Goal: Task Accomplishment & Management: Manage account settings

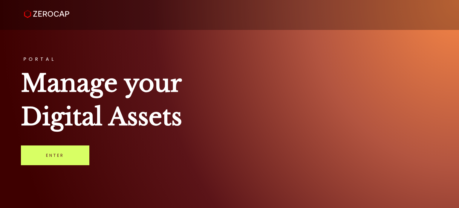
click at [48, 159] on link "Enter" at bounding box center [55, 155] width 68 height 20
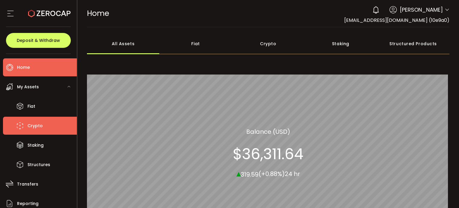
click at [36, 130] on span "Crypto" at bounding box center [34, 125] width 15 height 9
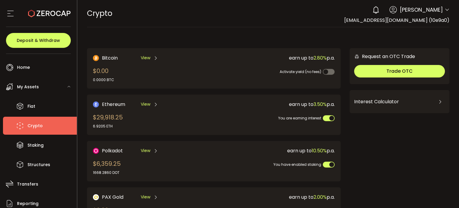
click at [290, 117] on span "You are earning interest" at bounding box center [299, 117] width 43 height 5
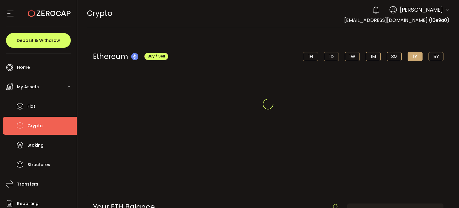
click at [290, 117] on div at bounding box center [268, 104] width 382 height 208
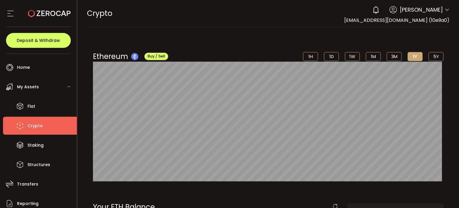
click at [44, 127] on li "Crypto" at bounding box center [40, 125] width 74 height 18
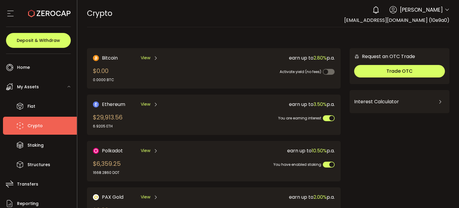
click at [354, 121] on div "How much can I earn？ Use the calculator below to estimate how much you can earn…" at bounding box center [399, 128] width 100 height 19
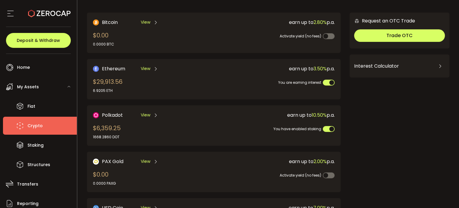
scroll to position [24, 0]
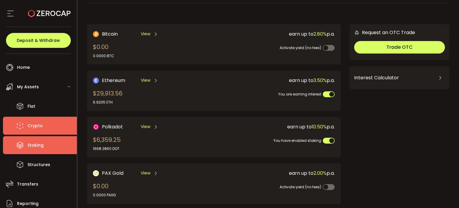
click at [47, 139] on li "Staking" at bounding box center [40, 145] width 74 height 18
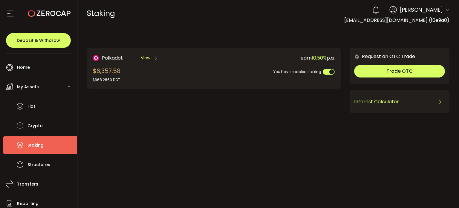
click at [379, 104] on div "Interest Calculator" at bounding box center [399, 101] width 91 height 14
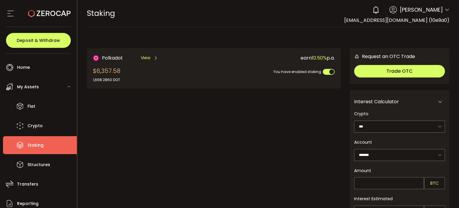
click at [227, 132] on div "Polkadot View $6,357.58 1,668.2860 DOT earn 10.50% p.a. You have enabled staking" at bounding box center [214, 163] width 254 height 230
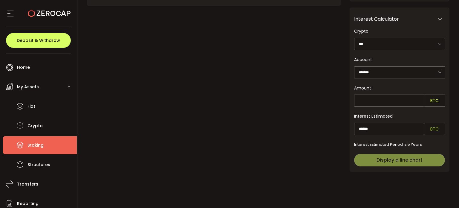
scroll to position [61, 0]
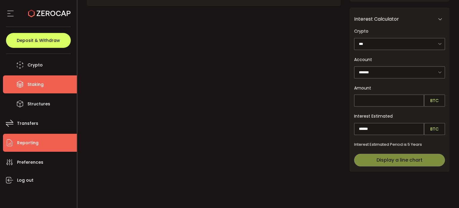
click at [30, 143] on span "Reporting" at bounding box center [27, 142] width 21 height 9
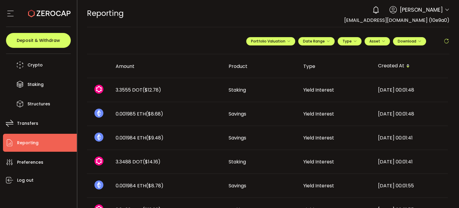
click at [144, 86] on span "($12.78)" at bounding box center [151, 89] width 19 height 7
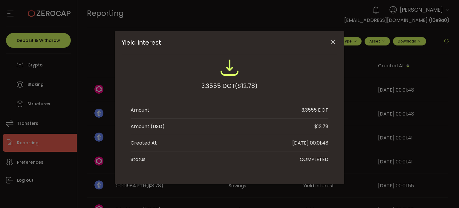
click at [144, 86] on div "3.3555 DOT ($12.78)" at bounding box center [229, 77] width 198 height 39
click at [332, 43] on icon "Close" at bounding box center [333, 42] width 6 height 6
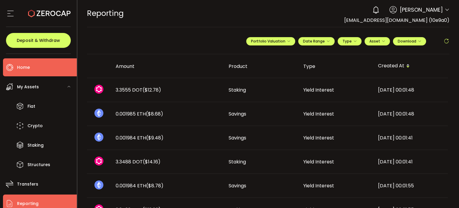
click at [30, 65] on li "Home" at bounding box center [40, 67] width 74 height 18
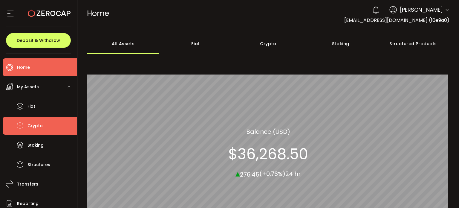
click at [32, 126] on span "Crypto" at bounding box center [34, 125] width 15 height 9
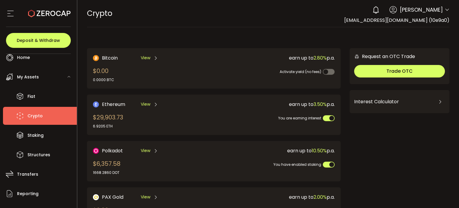
scroll to position [10, 0]
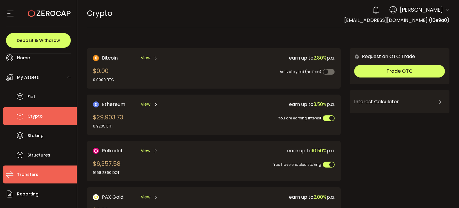
click at [33, 173] on span "Transfers" at bounding box center [27, 174] width 21 height 9
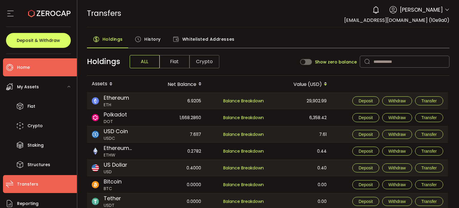
click at [16, 62] on li "Home" at bounding box center [40, 67] width 74 height 18
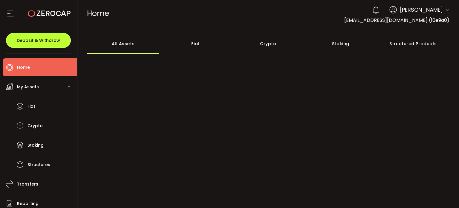
click at [43, 41] on span "Deposit & Withdraw" at bounding box center [38, 40] width 43 height 4
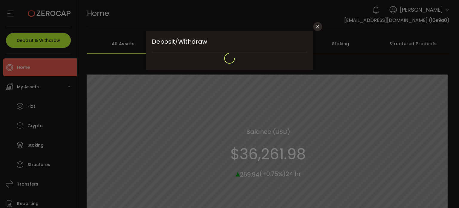
type input "**********"
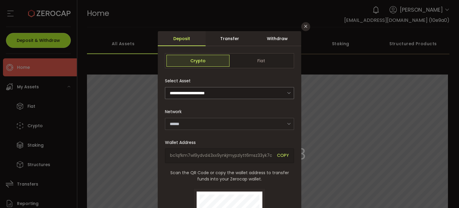
type input "*******"
click at [232, 40] on div "Transfer" at bounding box center [229, 38] width 48 height 15
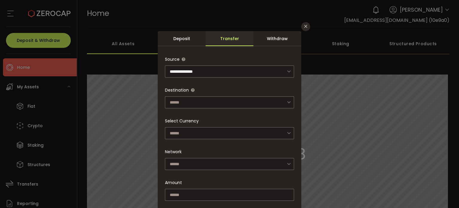
click at [196, 78] on form "**********" at bounding box center [229, 154] width 129 height 203
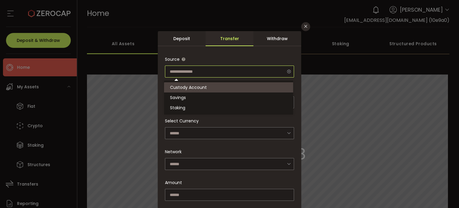
click at [209, 73] on input "dialog" at bounding box center [229, 71] width 129 height 12
type input "**********"
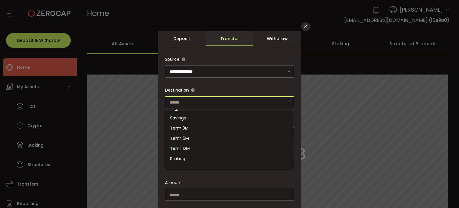
click at [207, 97] on input "dialog" at bounding box center [229, 102] width 129 height 12
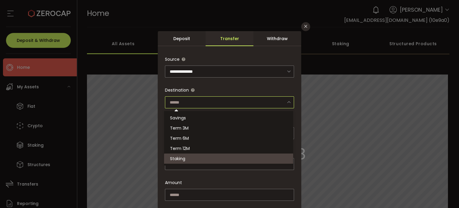
click at [191, 155] on li "Staking" at bounding box center [229, 158] width 131 height 10
type input "*******"
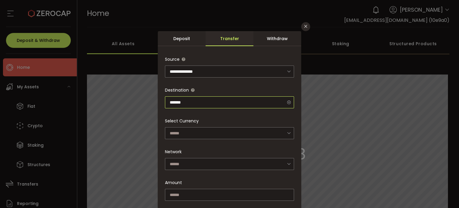
click at [200, 104] on input "*******" at bounding box center [229, 102] width 129 height 12
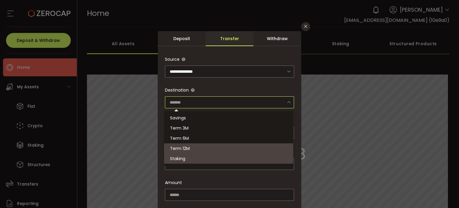
click at [189, 149] on span "Term 12M" at bounding box center [180, 148] width 20 height 6
type input "********"
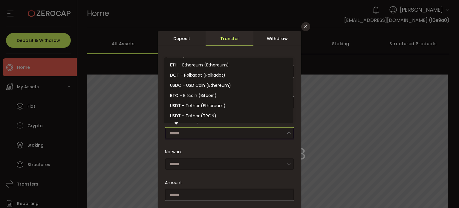
click at [209, 128] on input "dialog" at bounding box center [229, 133] width 129 height 12
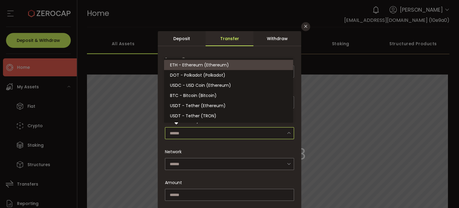
click at [256, 51] on div "**********" at bounding box center [229, 154] width 143 height 209
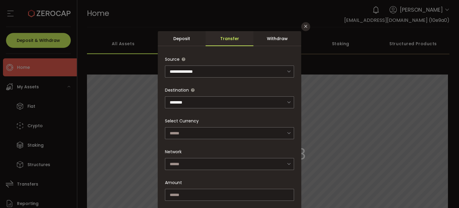
click at [307, 25] on button "Close" at bounding box center [305, 26] width 9 height 9
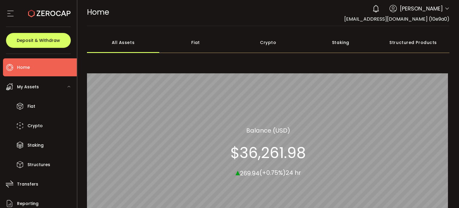
scroll to position [86, 0]
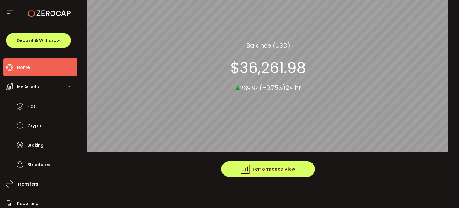
click at [283, 172] on span "Performance View" at bounding box center [268, 168] width 55 height 9
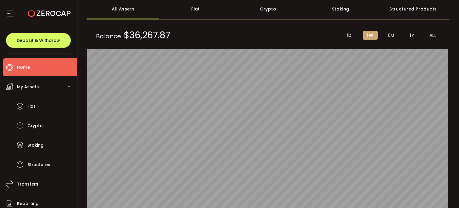
scroll to position [34, 0]
click at [271, 8] on div "Crypto" at bounding box center [268, 9] width 73 height 21
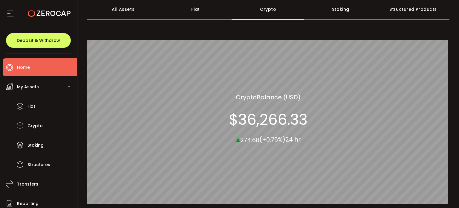
click at [337, 14] on div "Staking" at bounding box center [340, 9] width 73 height 21
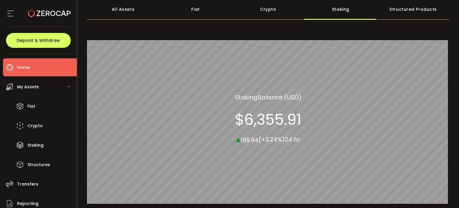
click at [118, 15] on div "All Assets" at bounding box center [123, 9] width 73 height 21
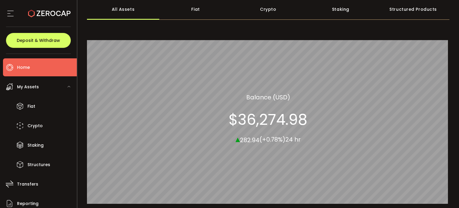
click at [193, 11] on div "Fiat" at bounding box center [195, 9] width 73 height 21
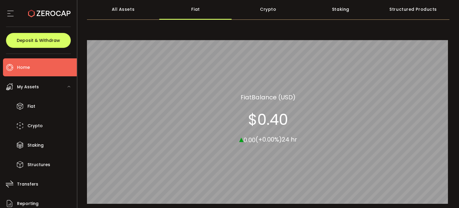
click at [262, 12] on div "Crypto" at bounding box center [268, 9] width 73 height 21
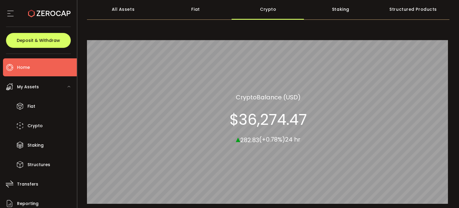
click at [331, 7] on div "Staking" at bounding box center [340, 9] width 73 height 21
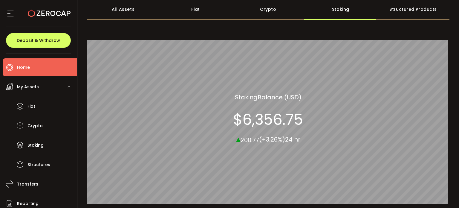
click at [403, 11] on div "Structured Products" at bounding box center [413, 9] width 73 height 21
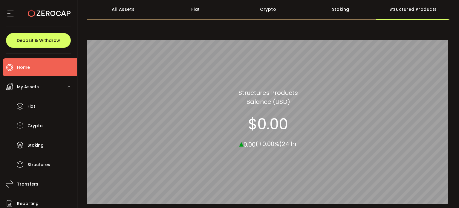
click at [125, 11] on div "All Assets" at bounding box center [123, 9] width 73 height 21
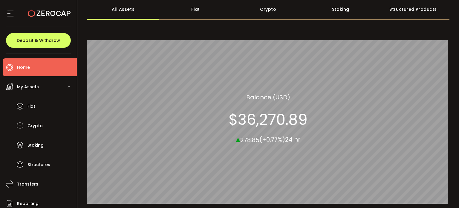
scroll to position [86, 0]
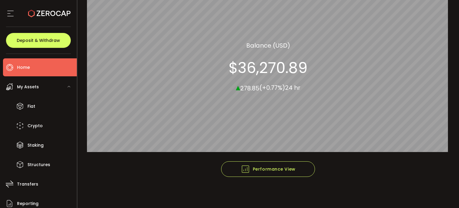
click at [11, 11] on icon at bounding box center [10, 13] width 9 height 9
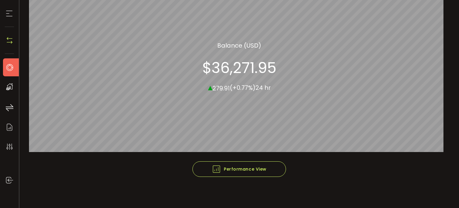
click at [11, 11] on icon at bounding box center [9, 13] width 9 height 9
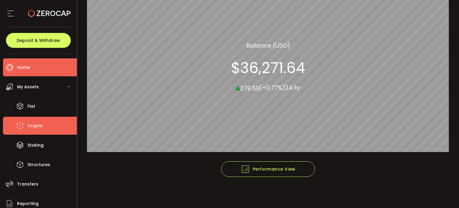
click at [37, 128] on span "Crypto" at bounding box center [34, 125] width 15 height 9
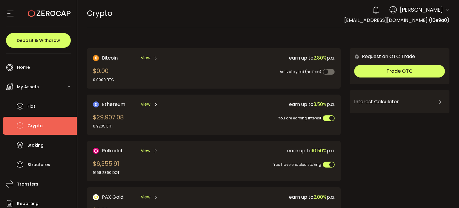
click at [146, 149] on span "View" at bounding box center [146, 150] width 10 height 6
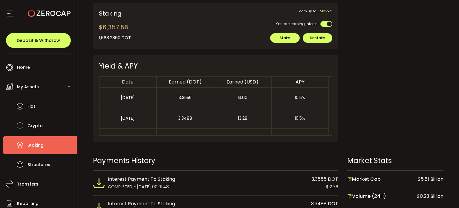
scroll to position [279, 0]
click at [305, 100] on div "10.5%" at bounding box center [299, 97] width 57 height 7
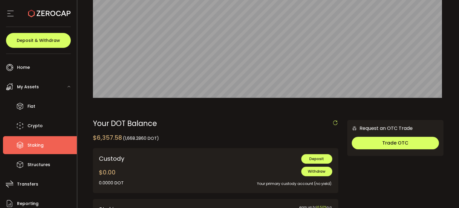
scroll to position [0, 0]
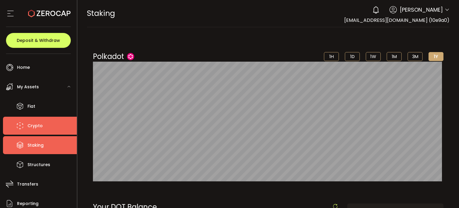
click at [24, 123] on icon at bounding box center [20, 125] width 9 height 9
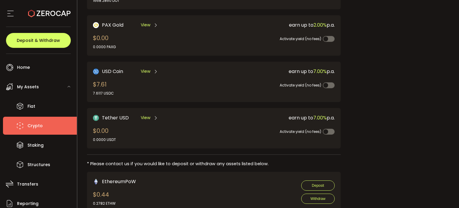
scroll to position [193, 0]
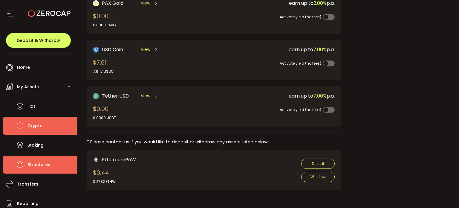
click at [41, 160] on span "Structures" at bounding box center [38, 164] width 23 height 9
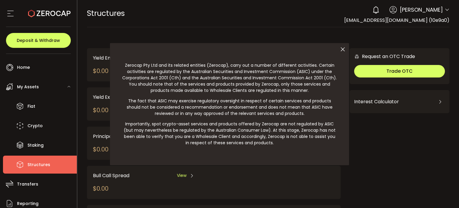
click at [341, 49] on icon at bounding box center [342, 49] width 13 height 13
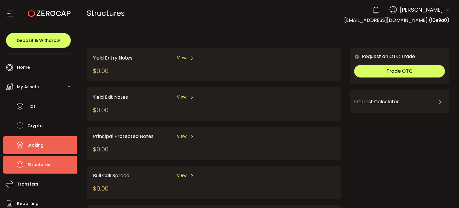
click at [25, 150] on li "Staking" at bounding box center [40, 145] width 74 height 18
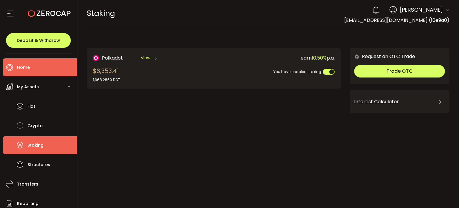
click at [30, 67] on li "Home" at bounding box center [40, 67] width 74 height 18
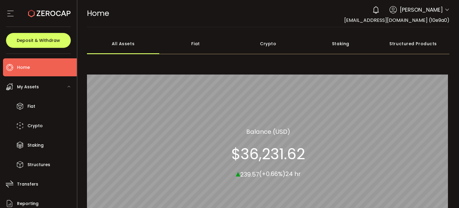
click at [436, 10] on span "Mattina Buglar" at bounding box center [421, 10] width 43 height 8
drag, startPoint x: 452, startPoint y: 9, endPoint x: 444, endPoint y: 10, distance: 7.5
click at [444, 10] on header "PDF is being processed and will download to your computer HOME Buy Power $14,65…" at bounding box center [268, 13] width 382 height 27
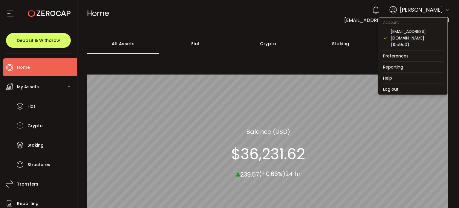
click at [444, 10] on icon at bounding box center [446, 9] width 5 height 5
click at [403, 84] on li "Log out" at bounding box center [412, 89] width 69 height 11
